Goal: Information Seeking & Learning: Check status

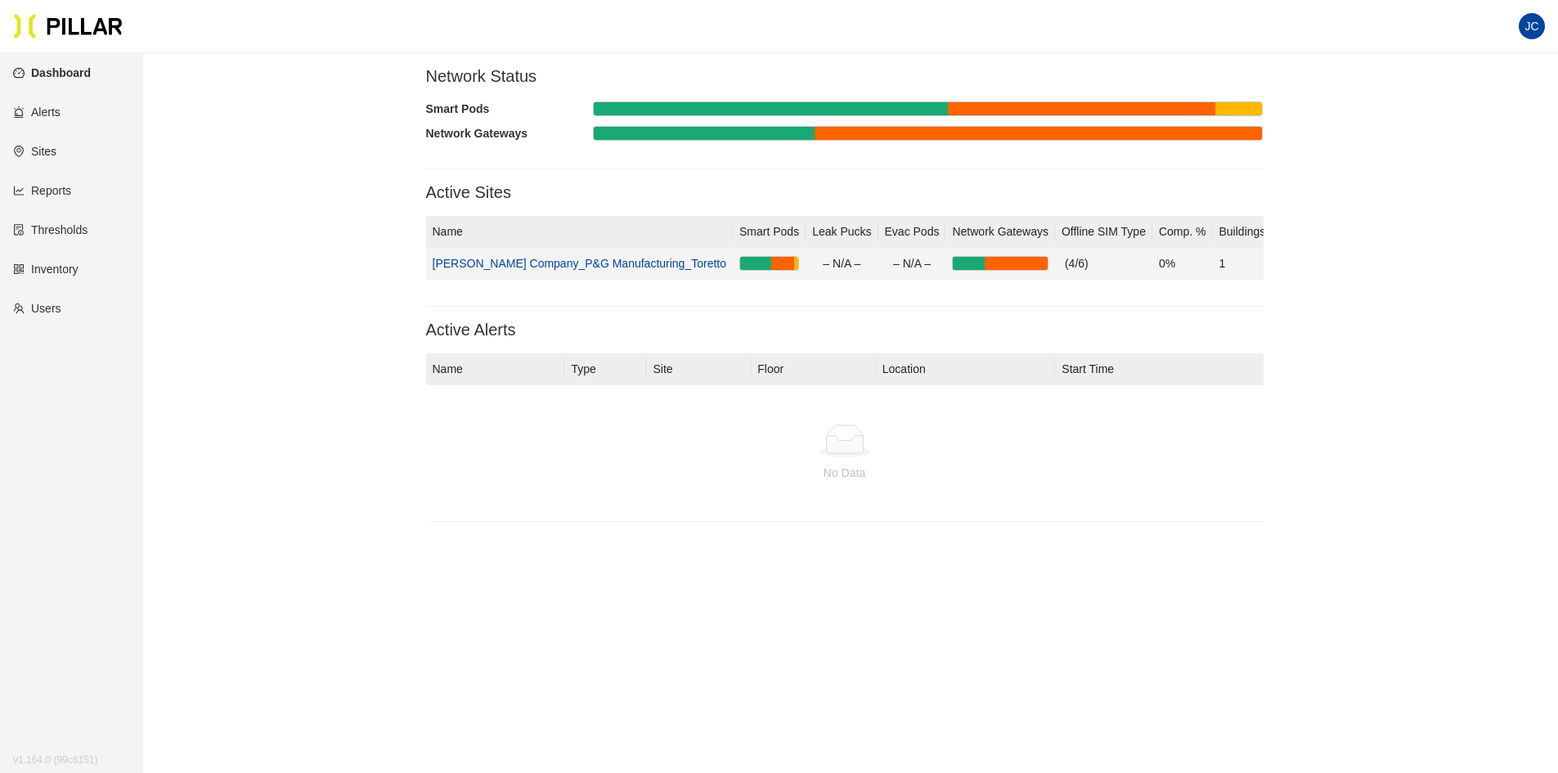
click at [523, 264] on link "[PERSON_NAME] Company_P&G Manufacturing_Toretto" at bounding box center [580, 263] width 294 height 13
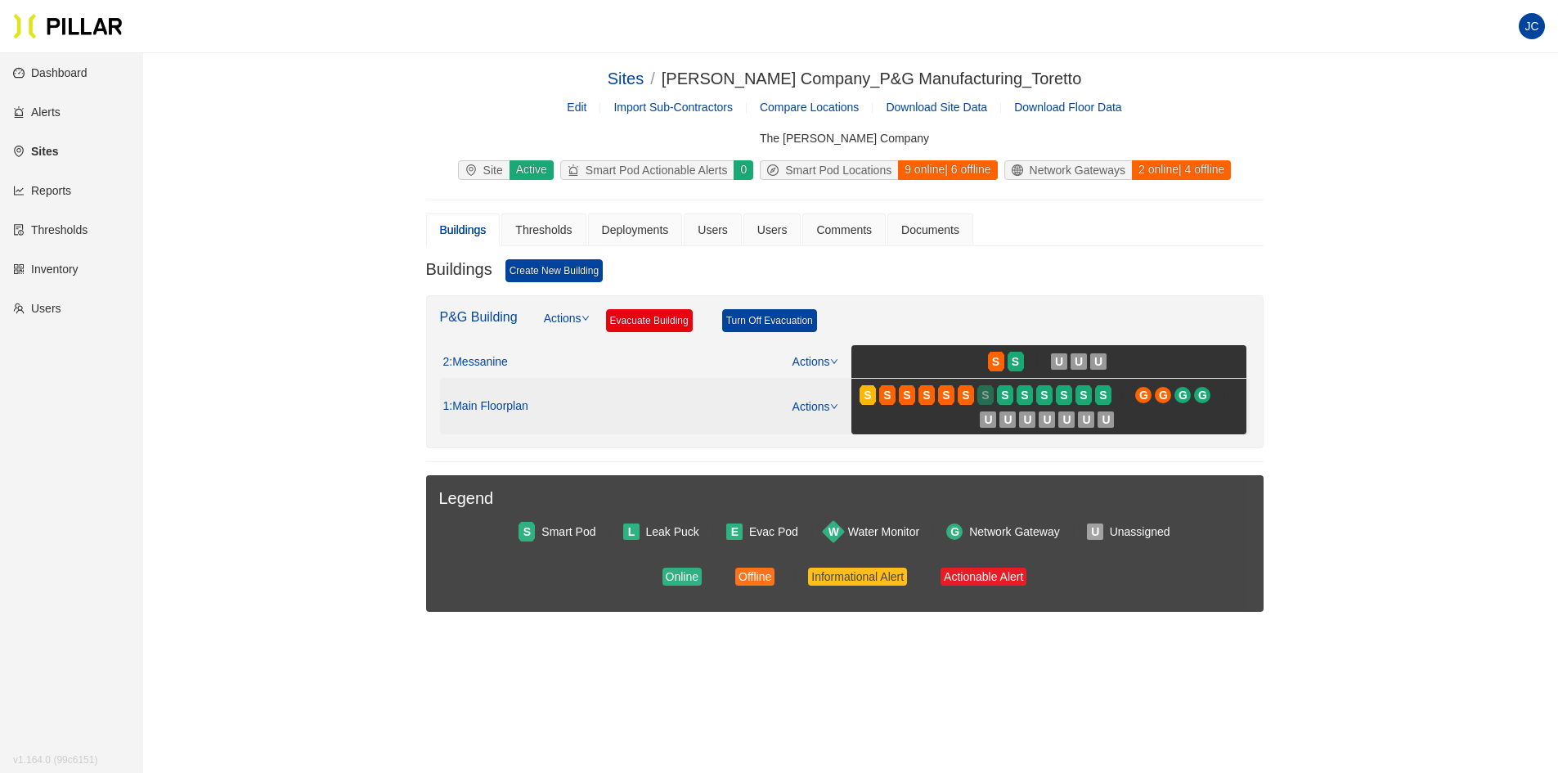
click at [977, 391] on div "S" at bounding box center [985, 394] width 16 height 13
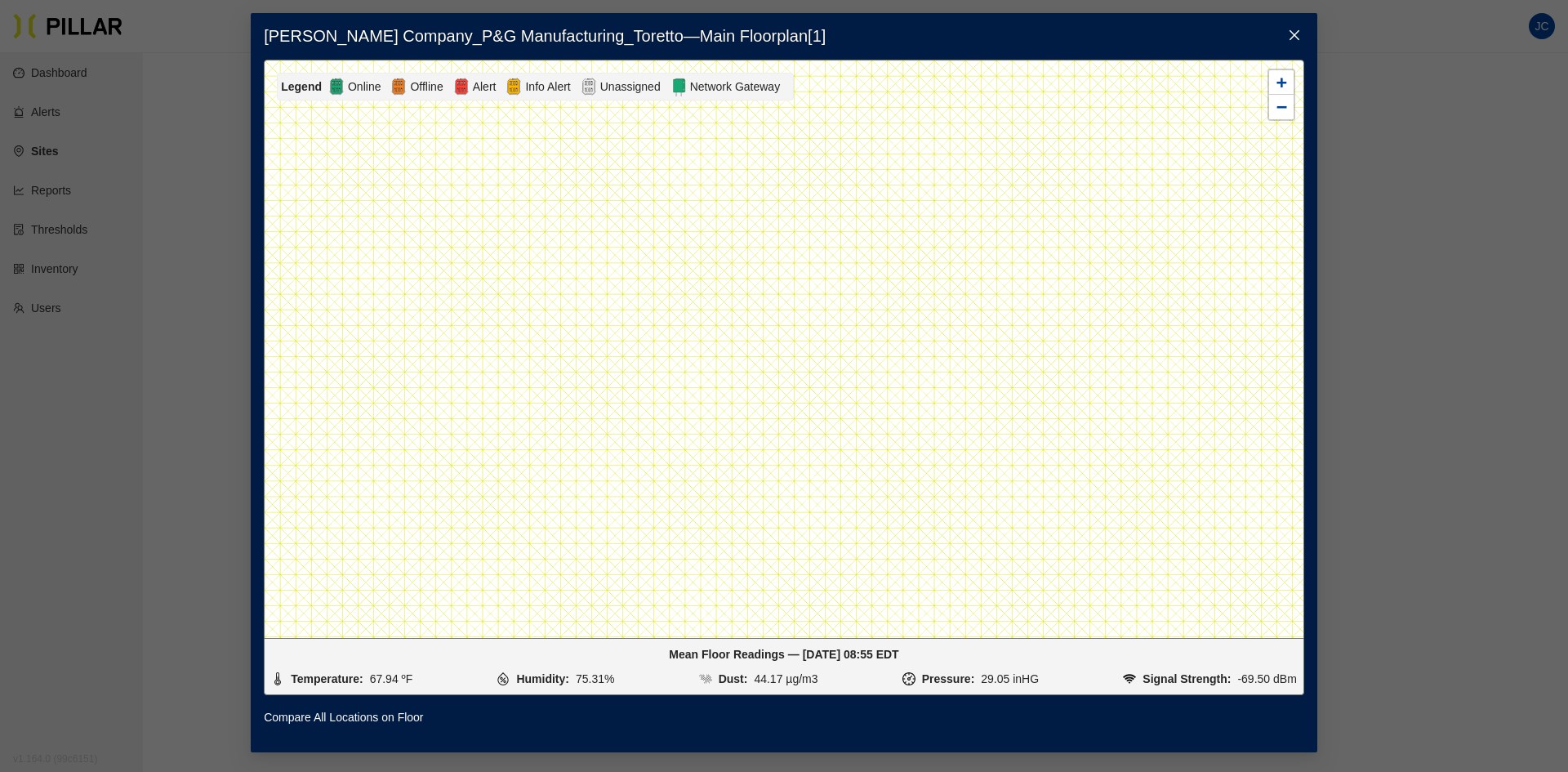
click at [1297, 29] on icon "close" at bounding box center [1294, 35] width 13 height 13
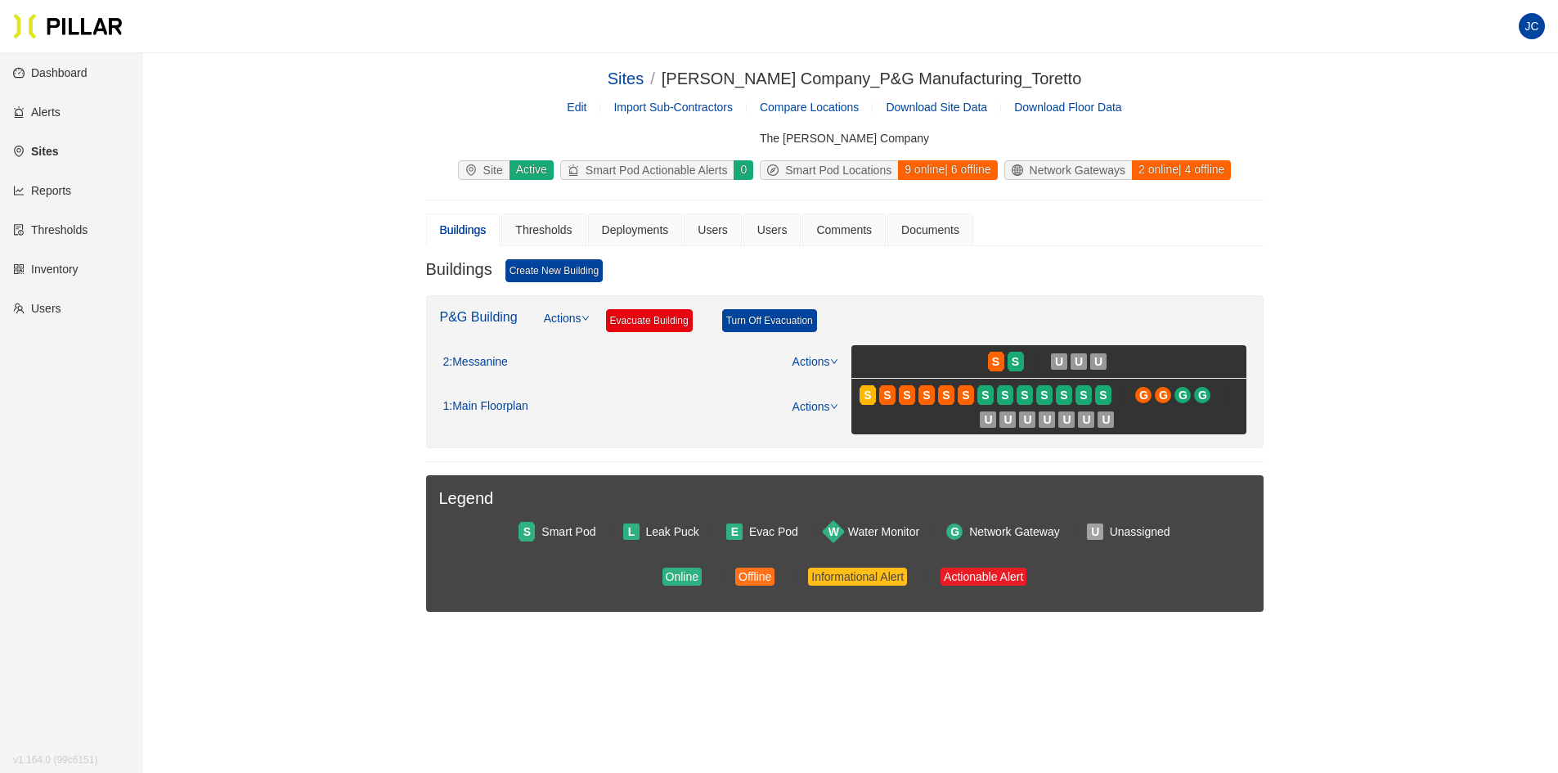
click at [61, 188] on link "Reports" at bounding box center [42, 190] width 58 height 13
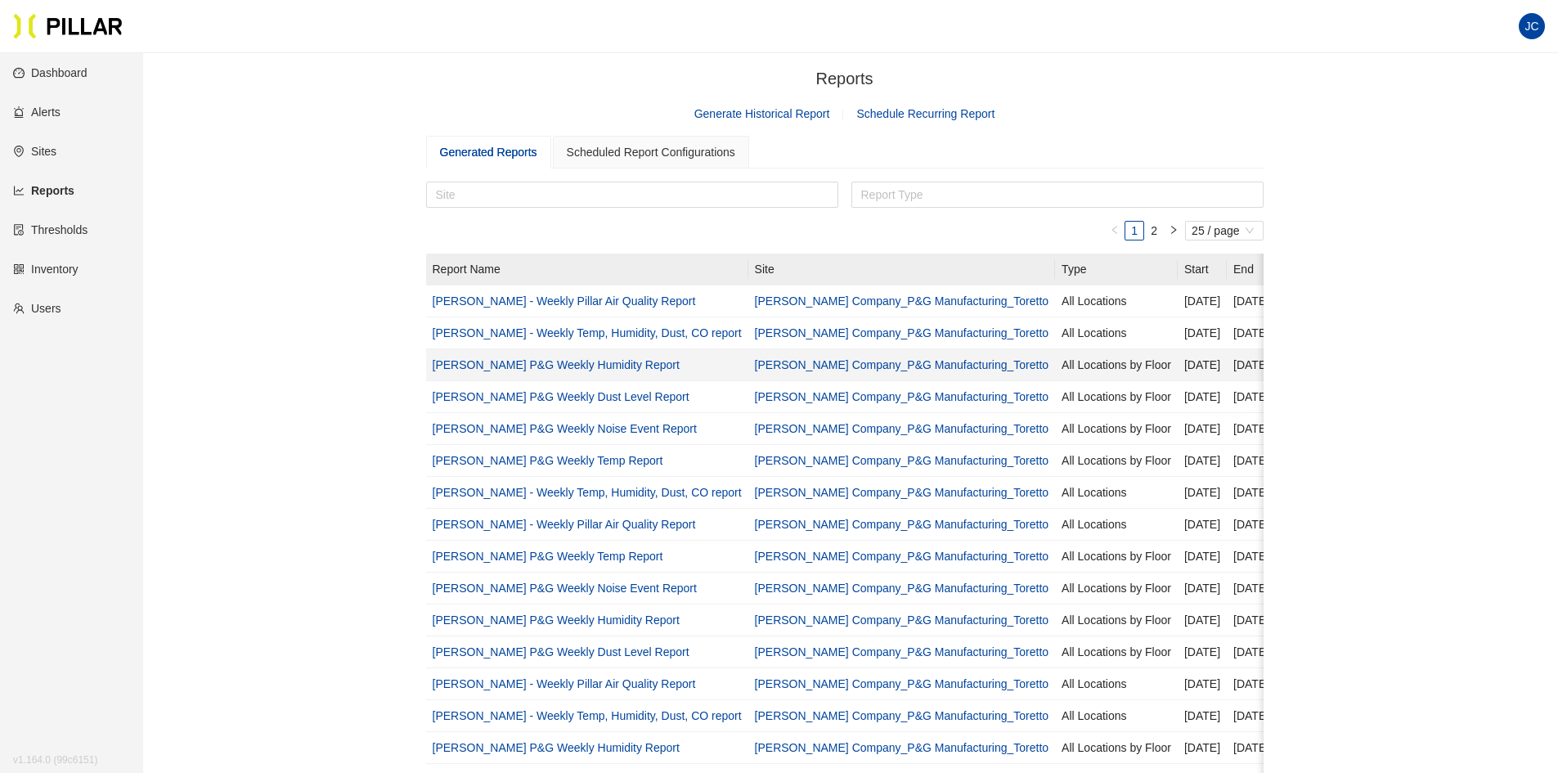
click at [554, 363] on link "Weitz P&G Weekly Humidity Report" at bounding box center [556, 364] width 247 height 13
click at [58, 265] on link "Inventory" at bounding box center [45, 268] width 65 height 13
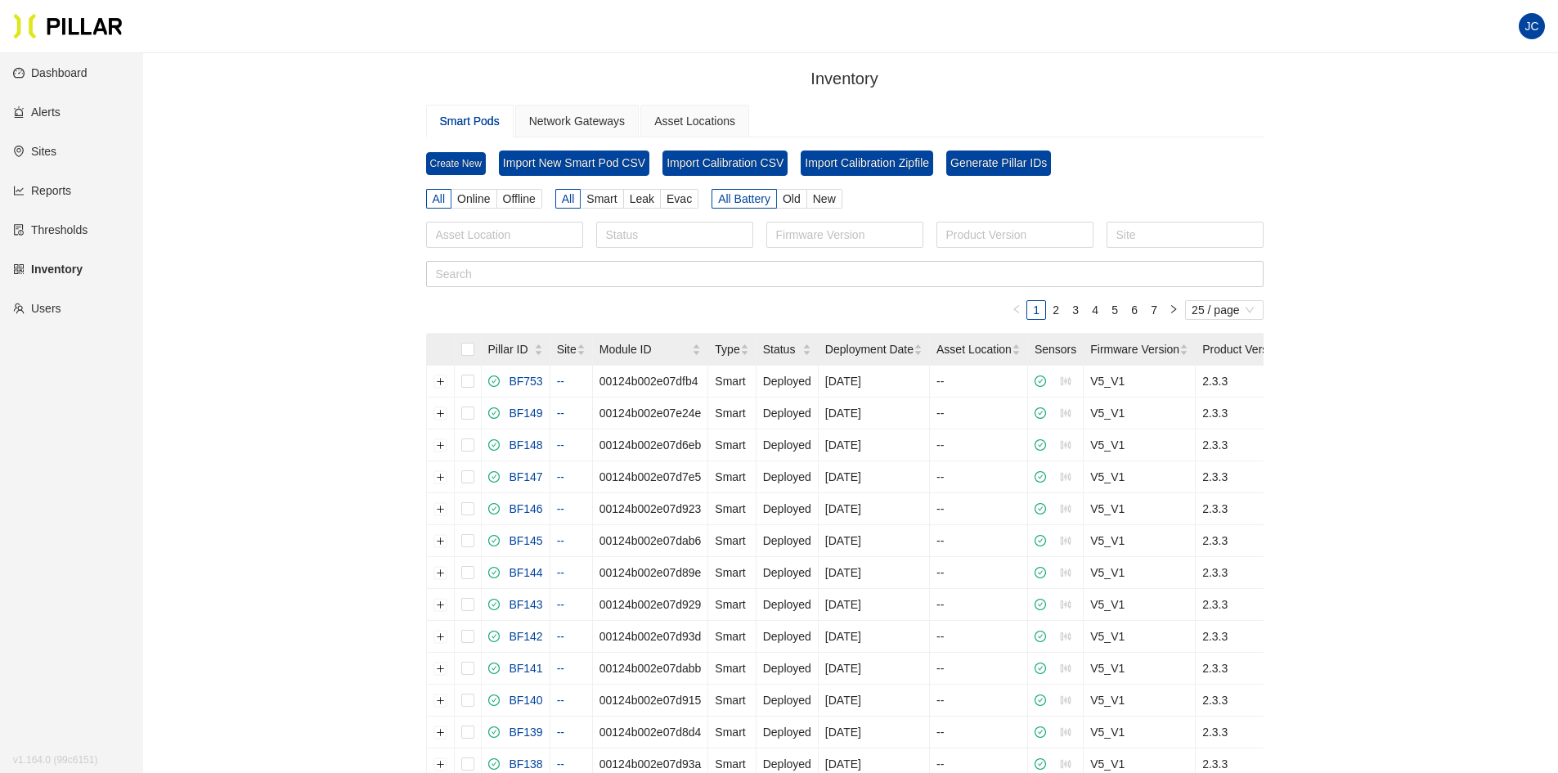
click at [55, 69] on link "Dashboard" at bounding box center [50, 72] width 74 height 13
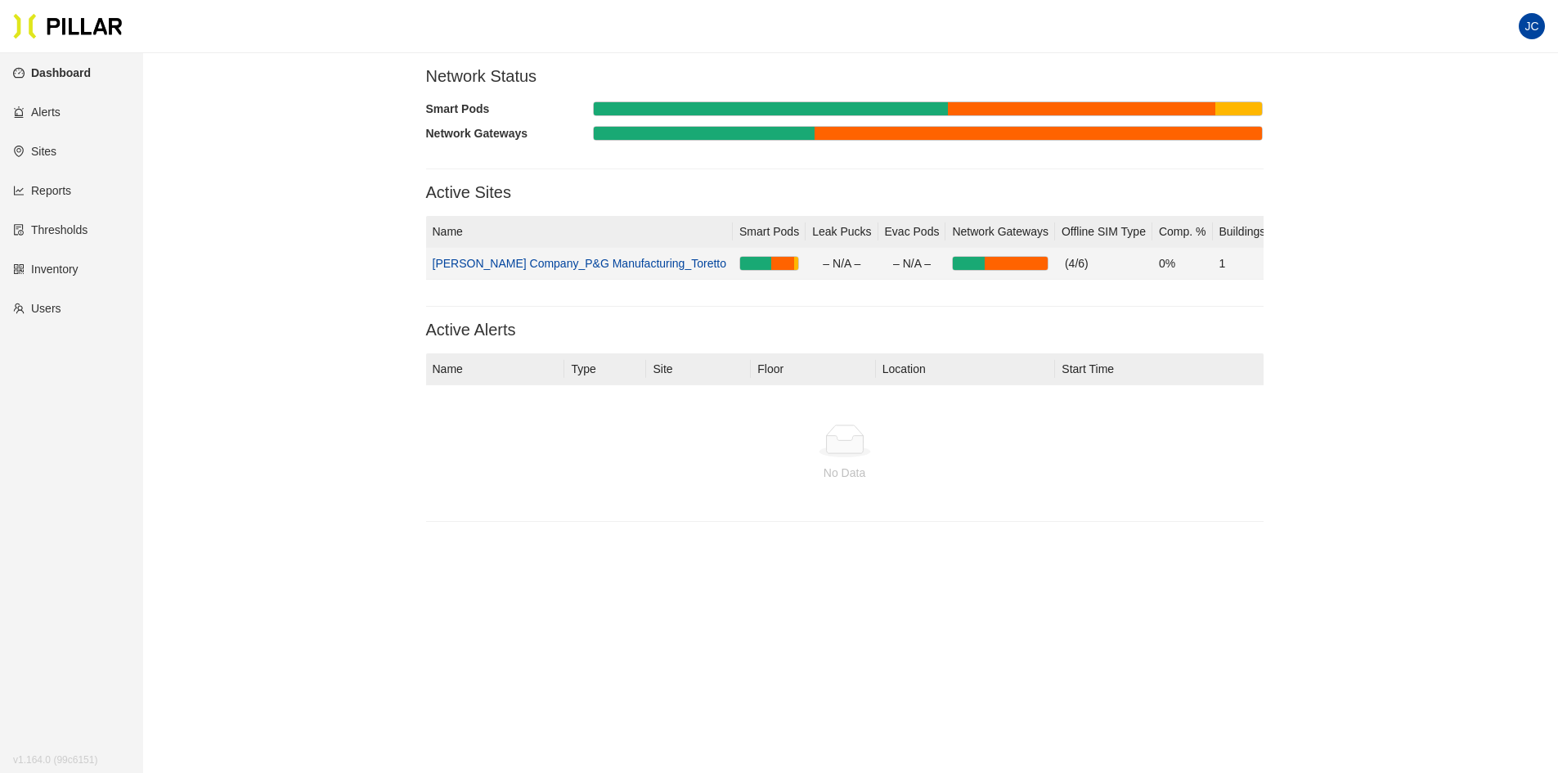
click at [583, 262] on link "[PERSON_NAME] Company_P&G Manufacturing_Toretto" at bounding box center [580, 263] width 294 height 13
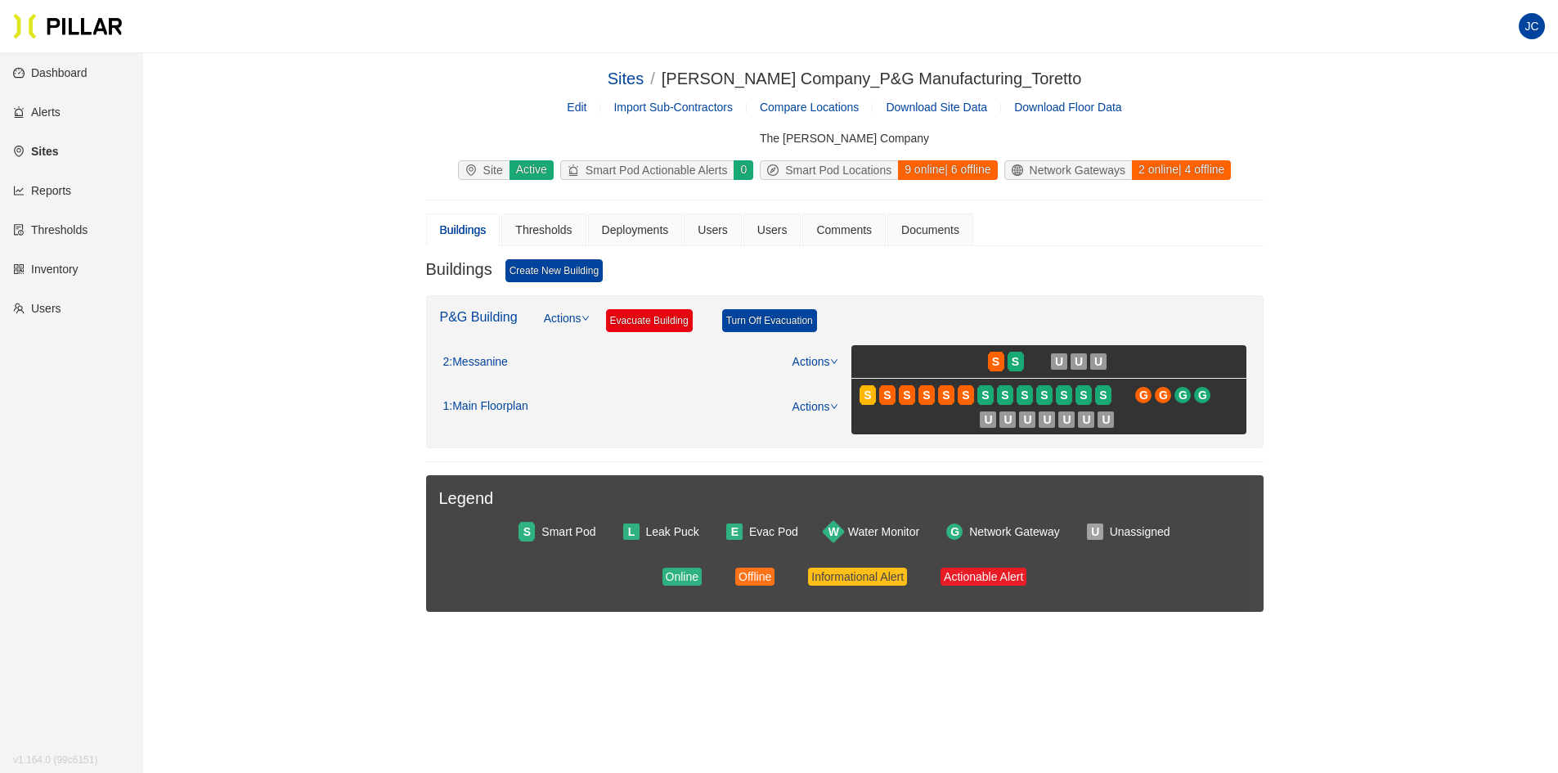
click at [769, 171] on icon "compass" at bounding box center [772, 169] width 11 height 11
click at [914, 360] on div "S S U U U" at bounding box center [1049, 361] width 388 height 26
click at [923, 390] on span "S" at bounding box center [925, 395] width 7 height 18
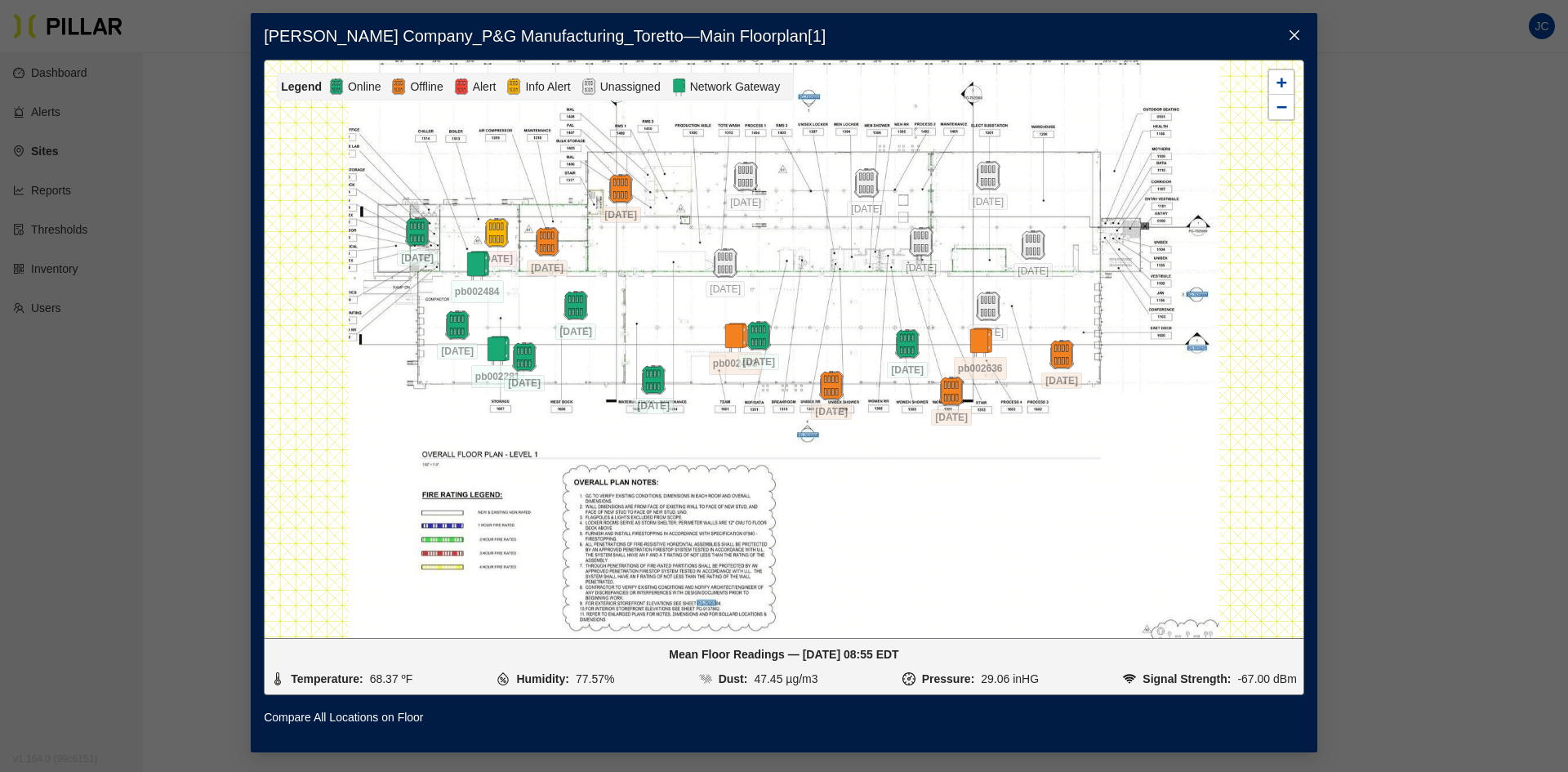
click at [1296, 35] on icon "close" at bounding box center [1294, 35] width 13 height 13
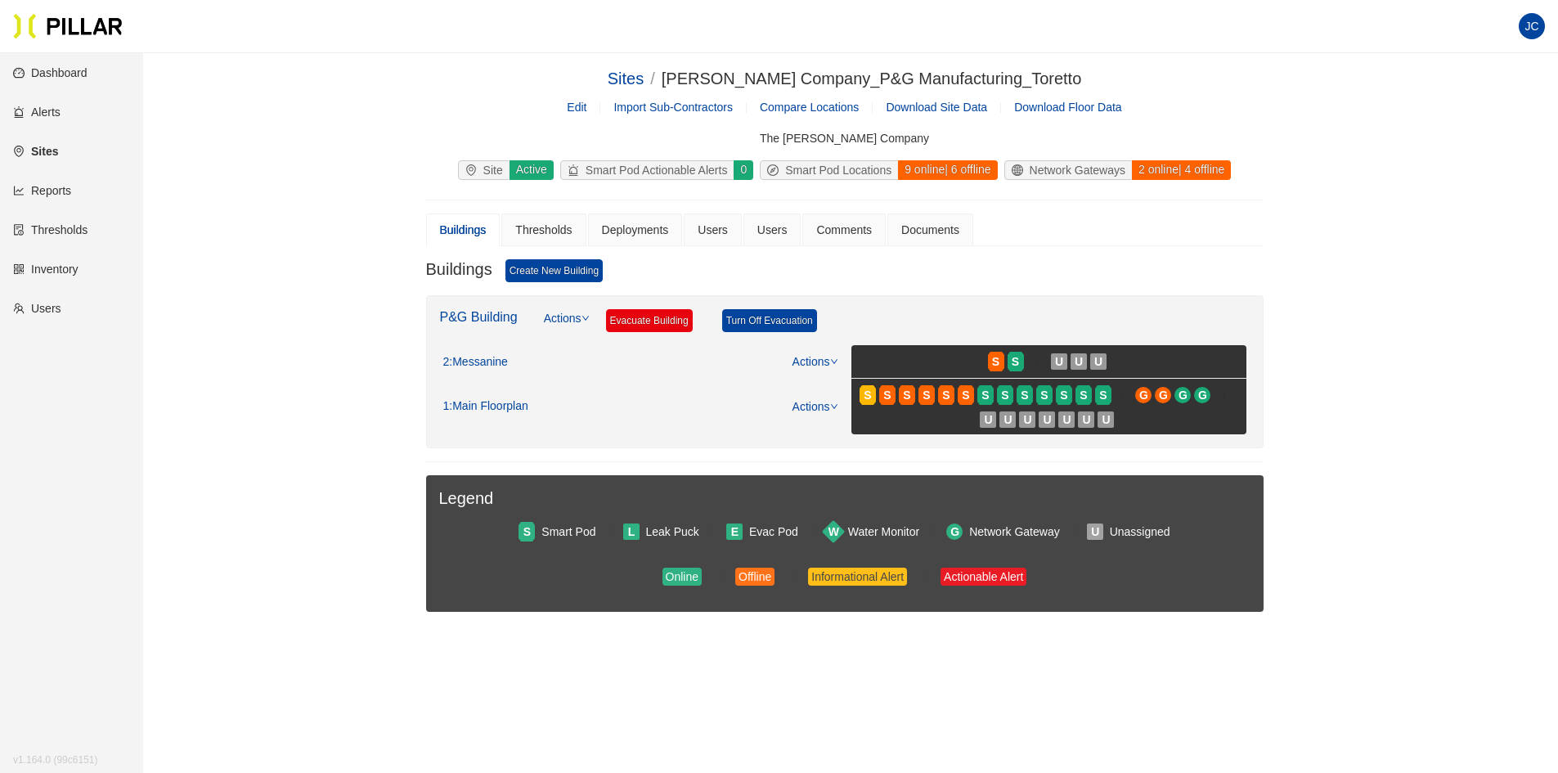
click at [940, 105] on span "Download Site Data" at bounding box center [936, 107] width 101 height 13
click at [1064, 102] on span "Download Floor Data" at bounding box center [1068, 107] width 108 height 13
click at [951, 394] on div "S" at bounding box center [946, 394] width 16 height 13
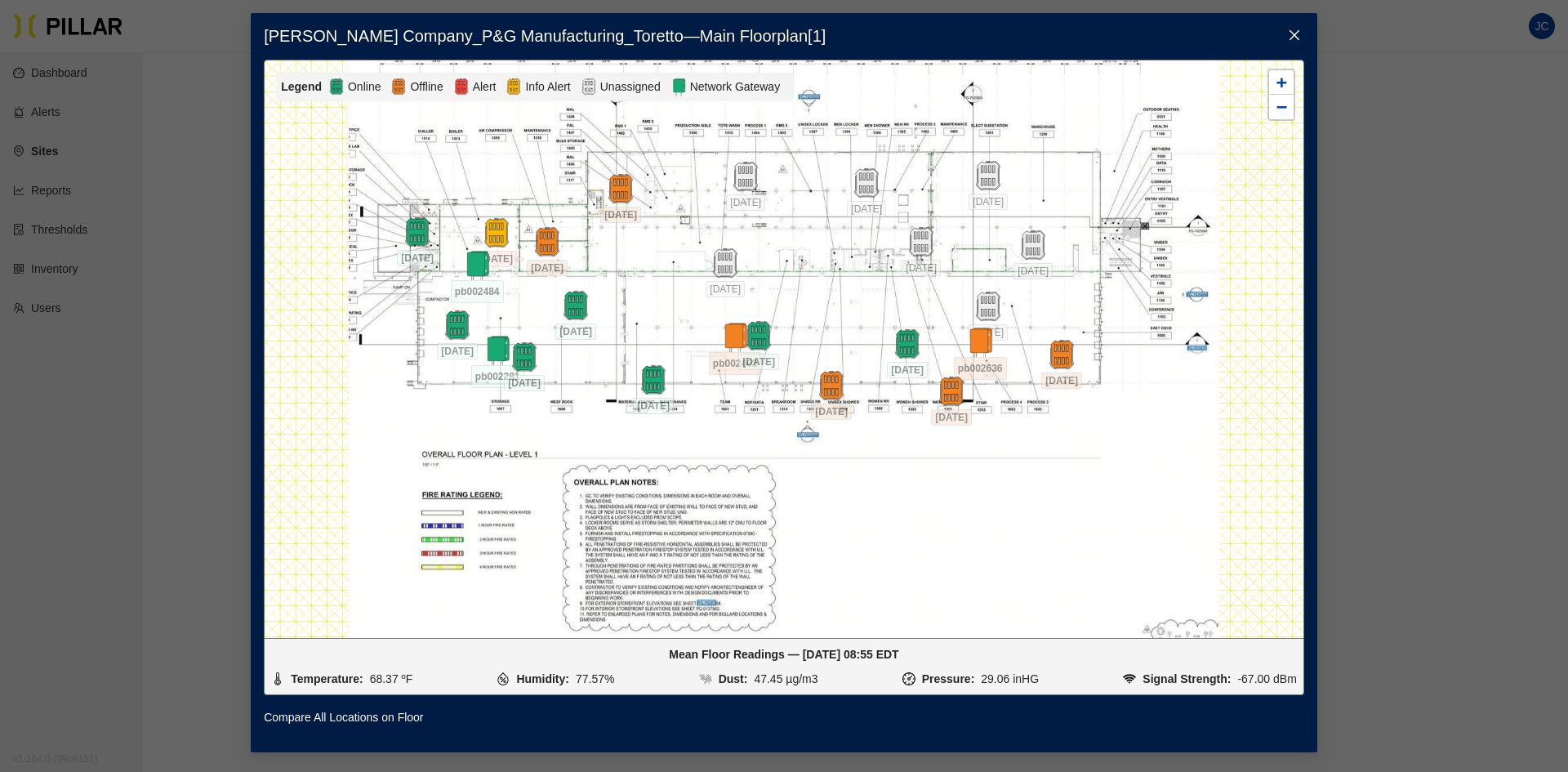
click at [1292, 38] on icon "close" at bounding box center [1294, 35] width 10 height 10
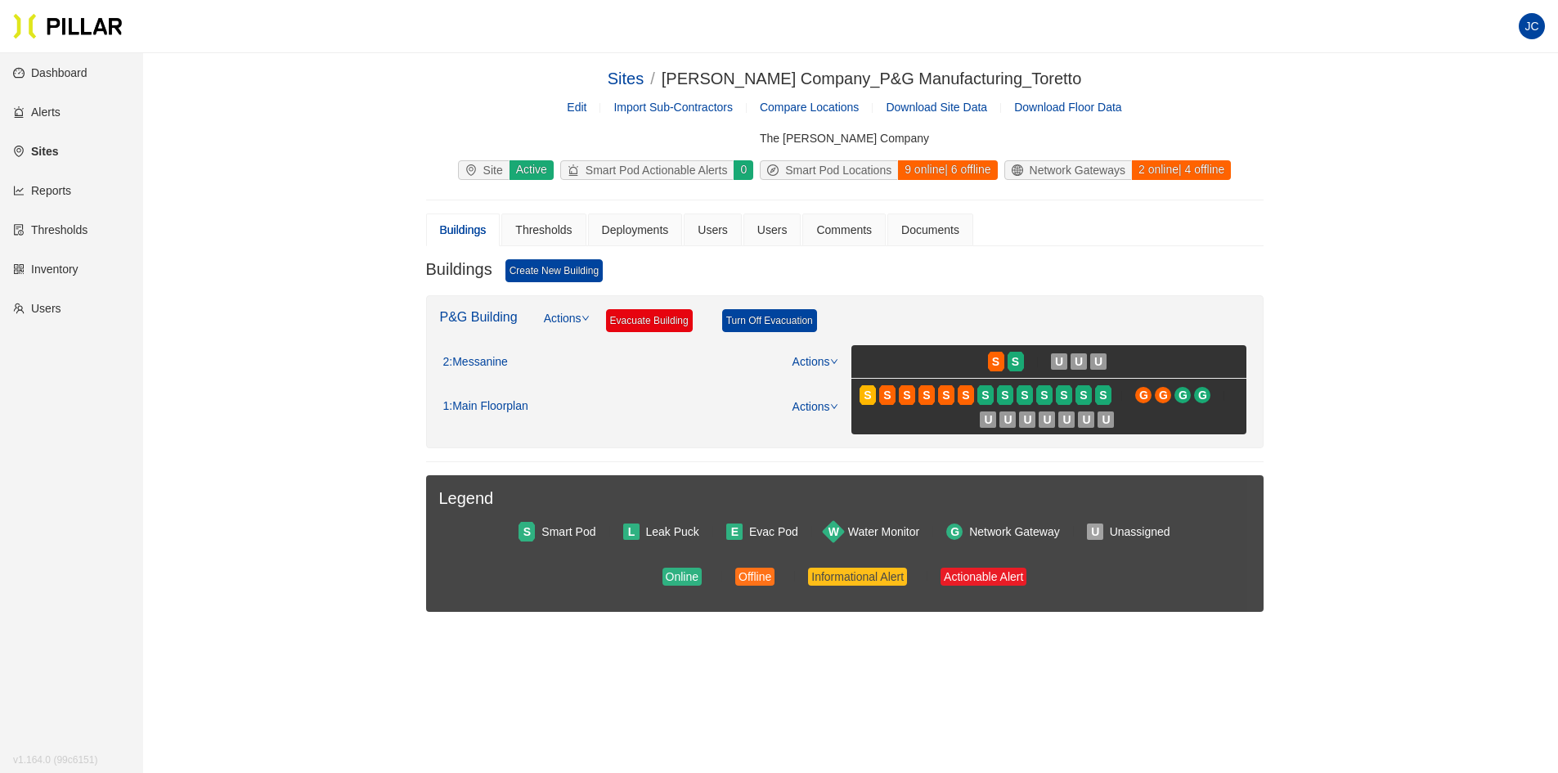
click at [52, 190] on link "Reports" at bounding box center [42, 190] width 58 height 13
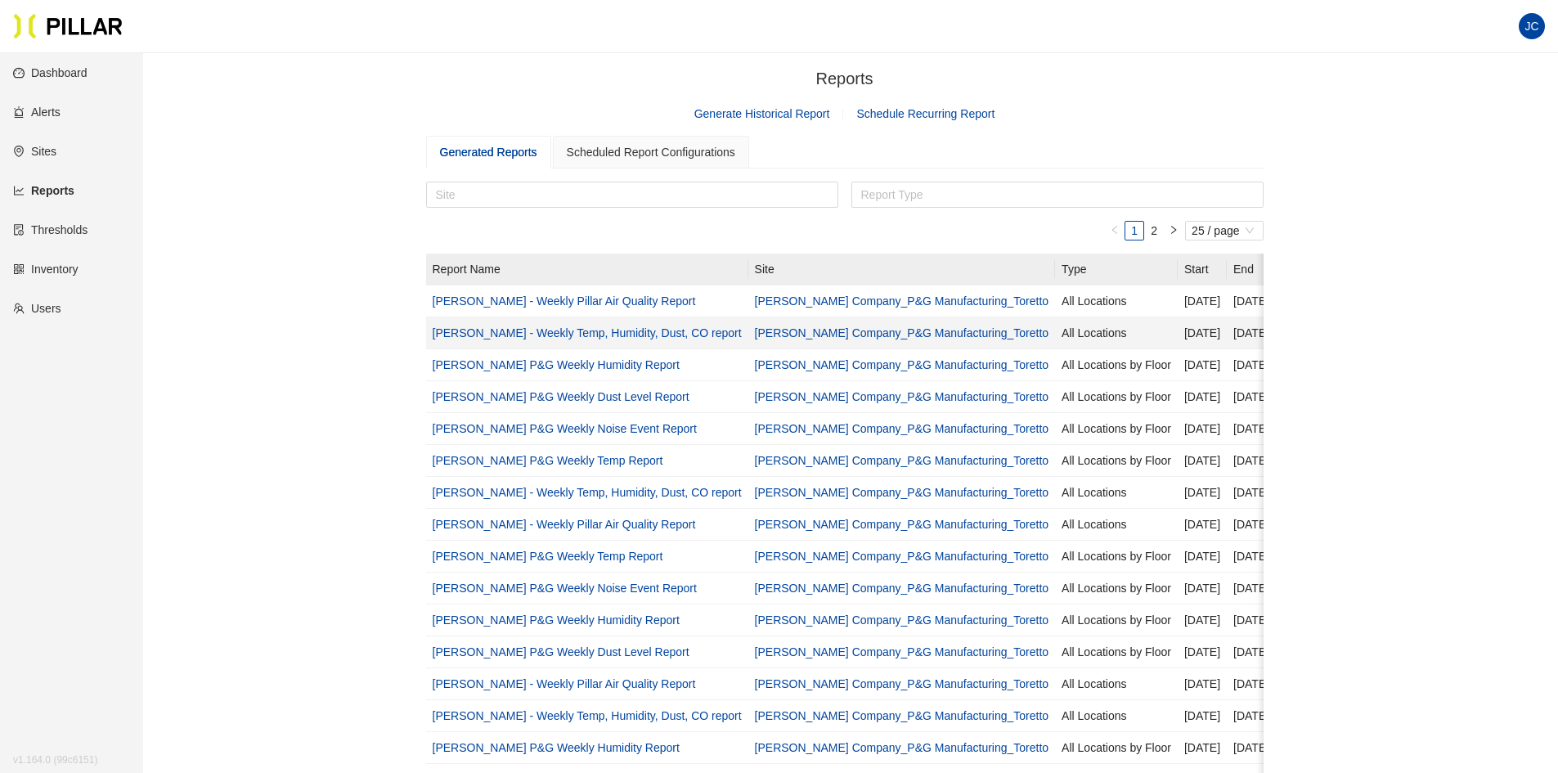
click at [560, 332] on link "Weitz - Toretto - Weekly Temp, Humidity, Dust, CO report" at bounding box center [587, 332] width 309 height 13
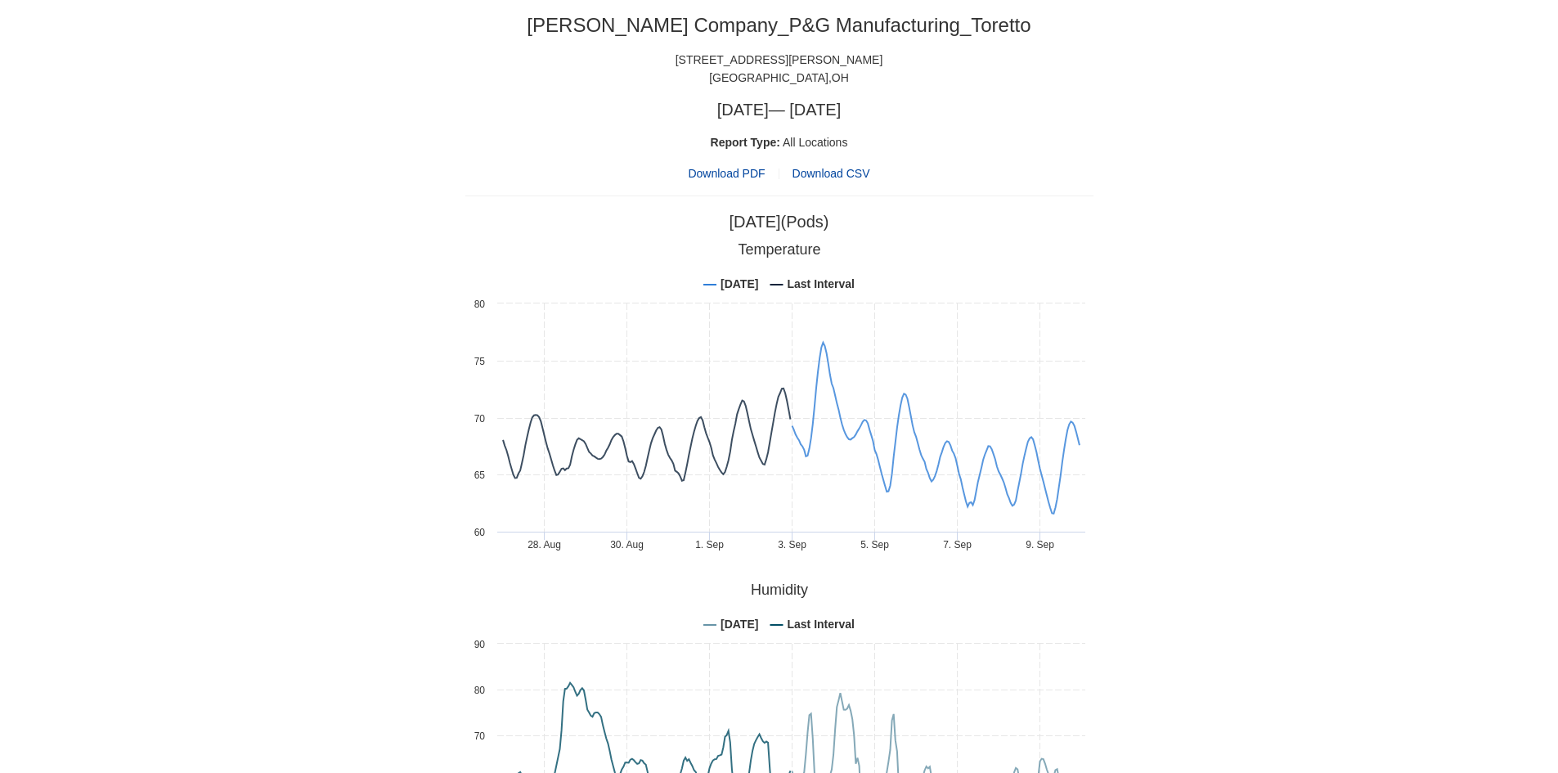
click at [832, 173] on span "Download CSV" at bounding box center [831, 173] width 78 height 13
